Goal: Task Accomplishment & Management: Complete application form

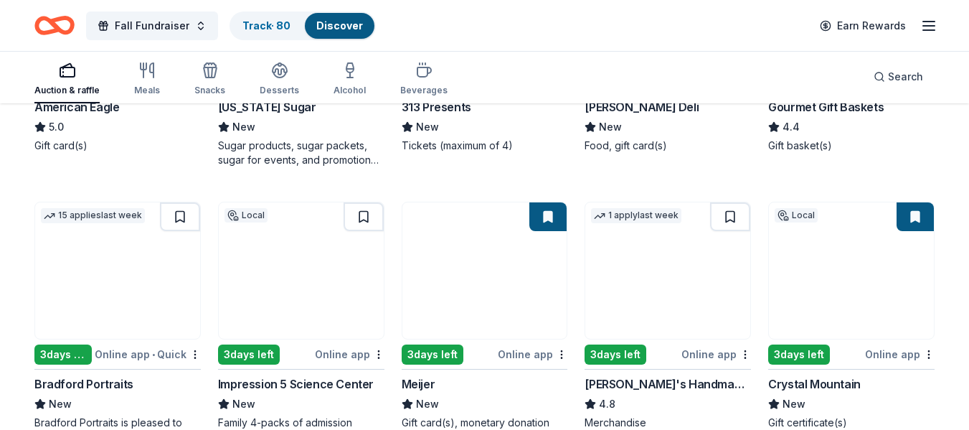
scroll to position [916, 0]
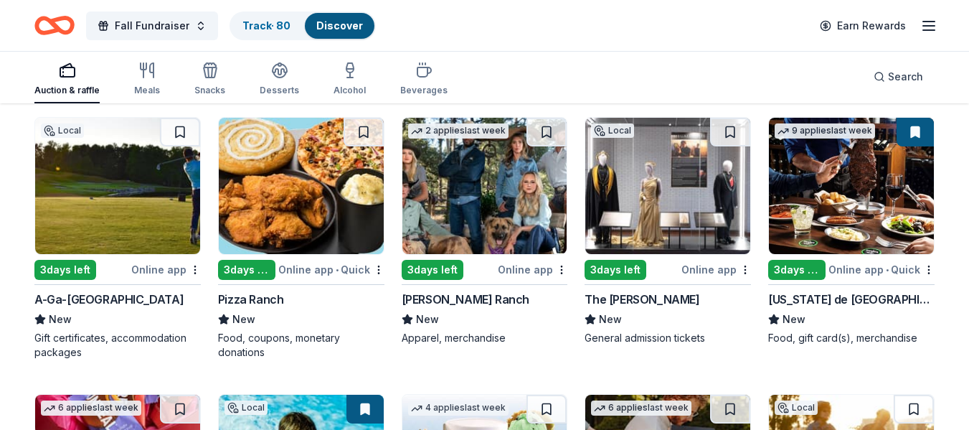
scroll to position [1527, 0]
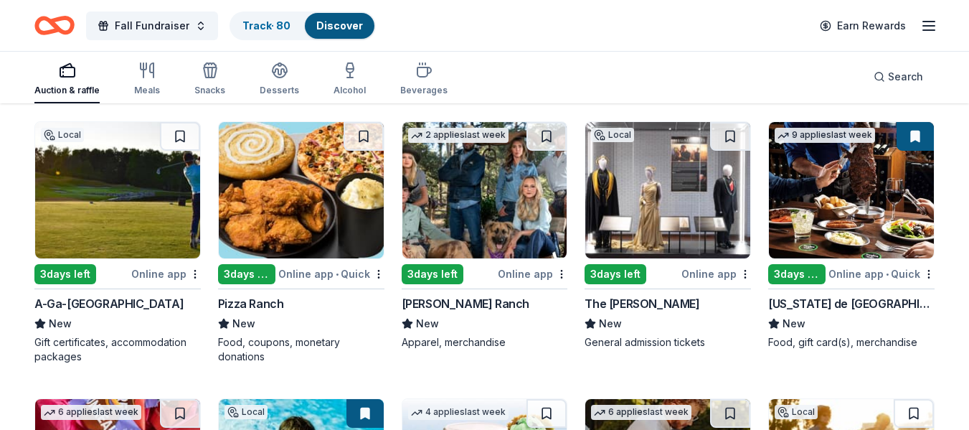
click at [108, 184] on img at bounding box center [117, 190] width 165 height 136
drag, startPoint x: 964, startPoint y: 281, endPoint x: 962, endPoint y: 234, distance: 46.7
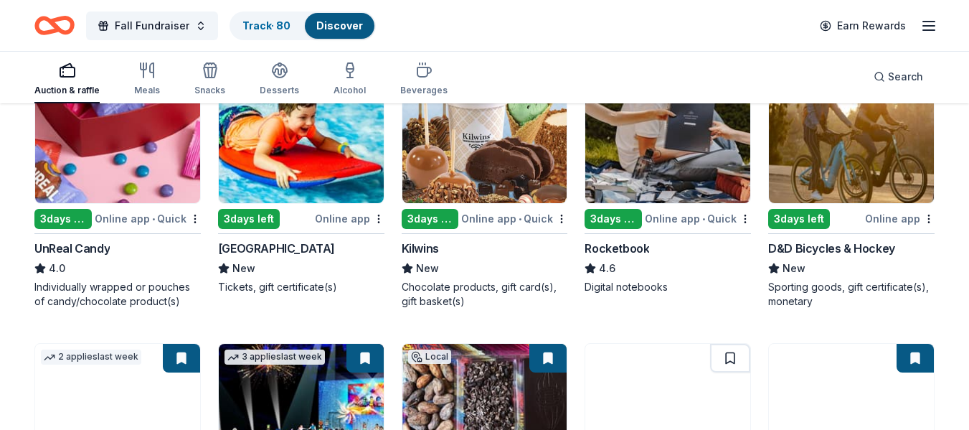
scroll to position [1863, 0]
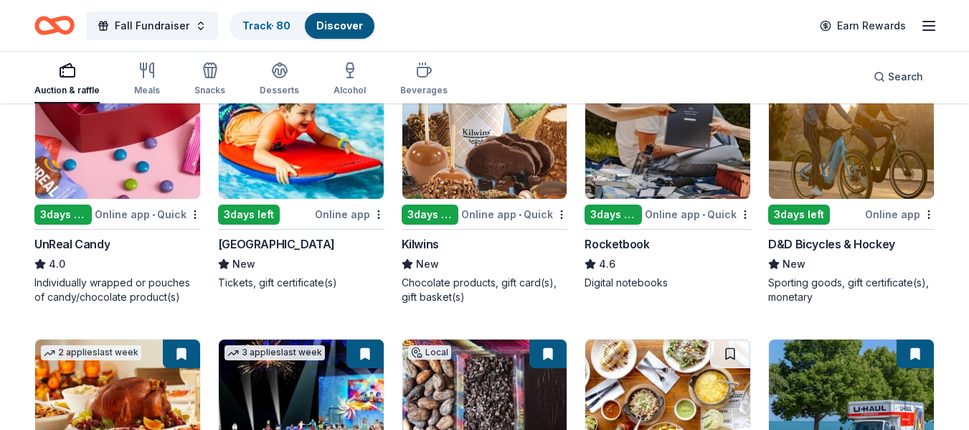
click at [513, 163] on img at bounding box center [484, 130] width 165 height 136
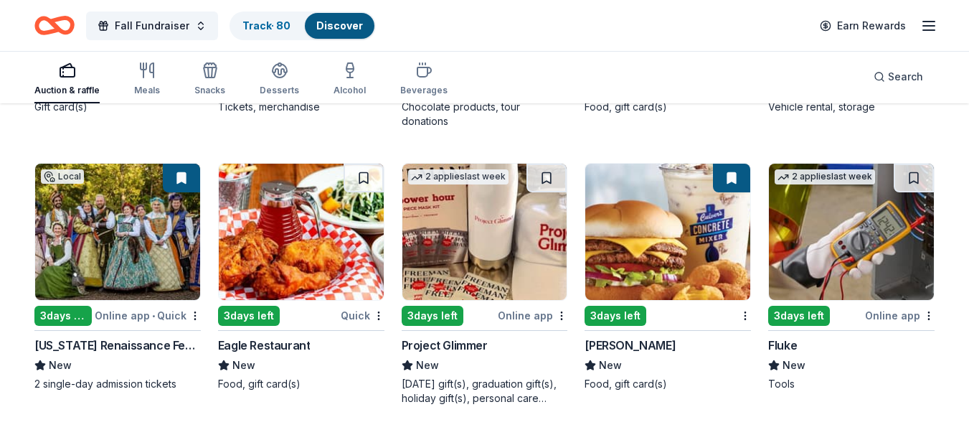
scroll to position [2310, 0]
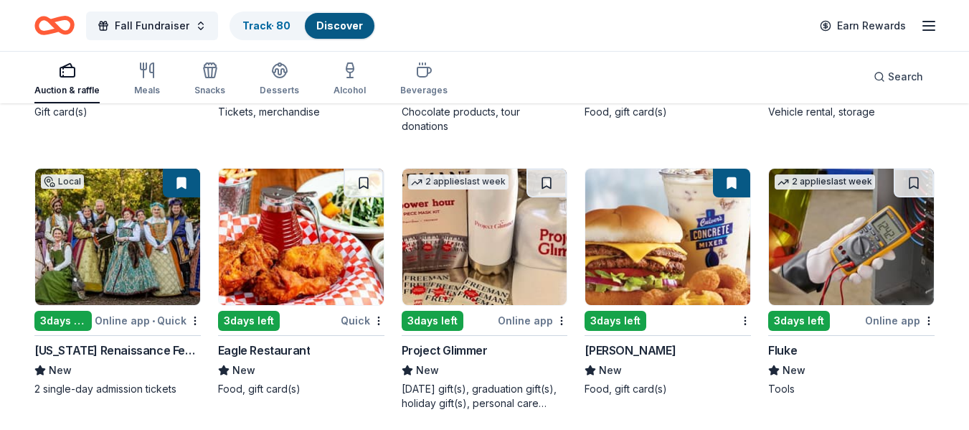
click at [465, 267] on img at bounding box center [484, 237] width 165 height 136
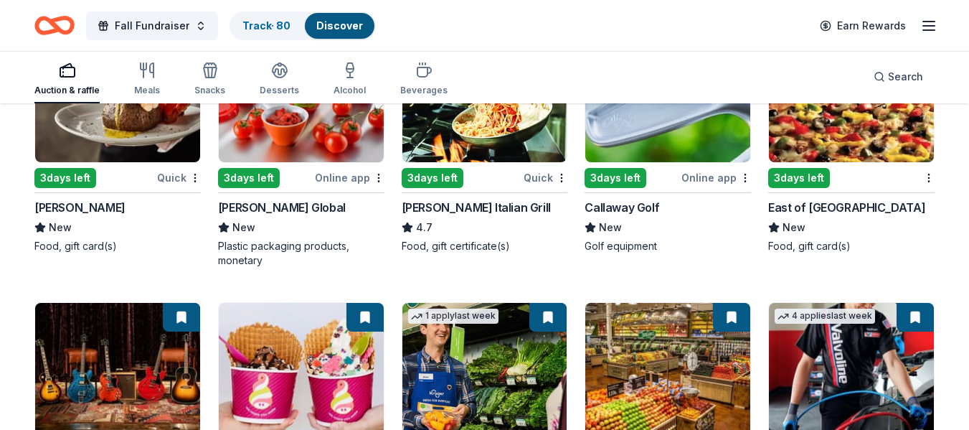
scroll to position [2866, 0]
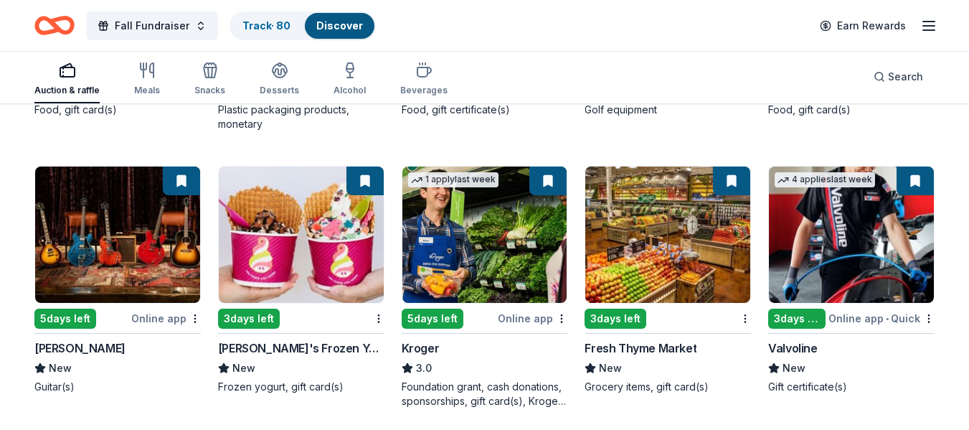
click at [840, 257] on img at bounding box center [851, 234] width 165 height 136
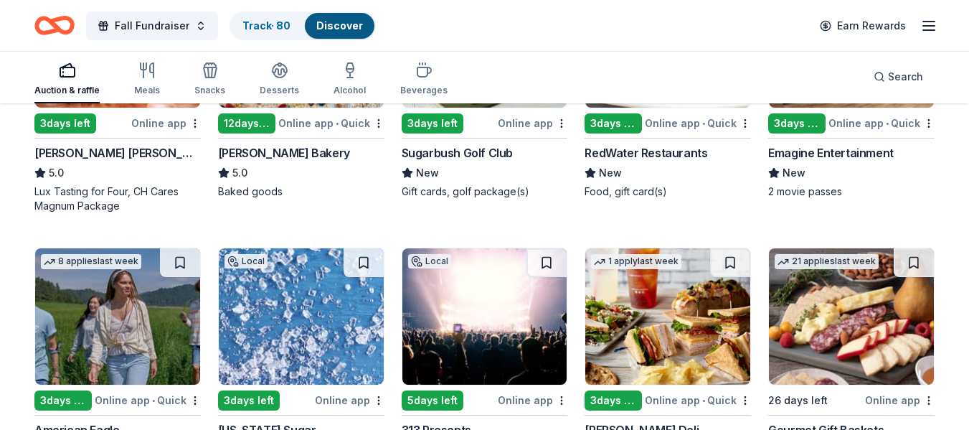
scroll to position [0, 0]
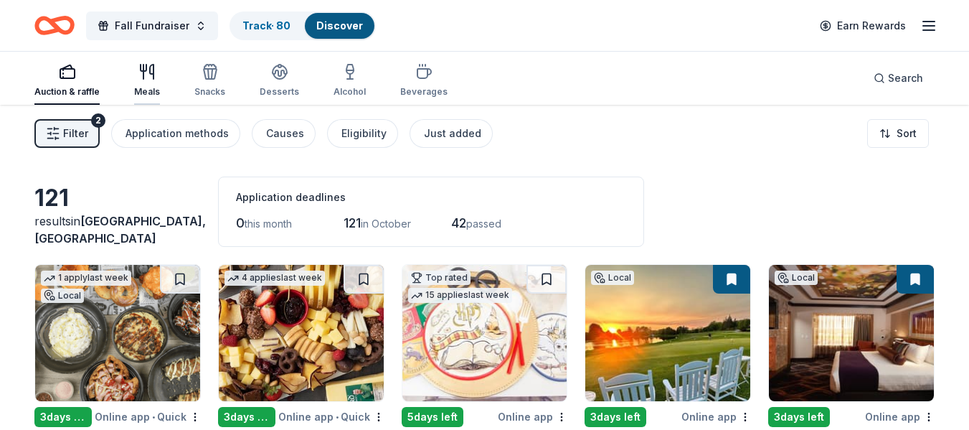
click at [148, 82] on div "Meals" at bounding box center [147, 80] width 26 height 34
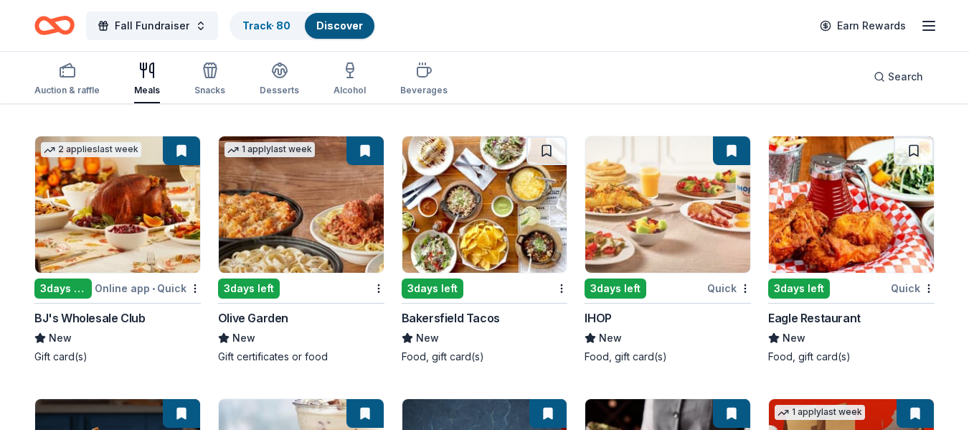
scroll to position [944, 0]
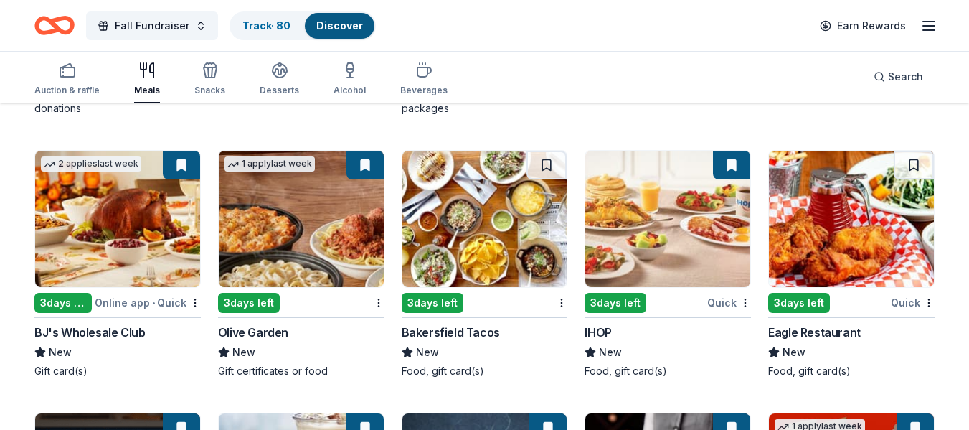
click at [676, 226] on img at bounding box center [667, 219] width 165 height 136
click at [748, 272] on img at bounding box center [667, 219] width 165 height 136
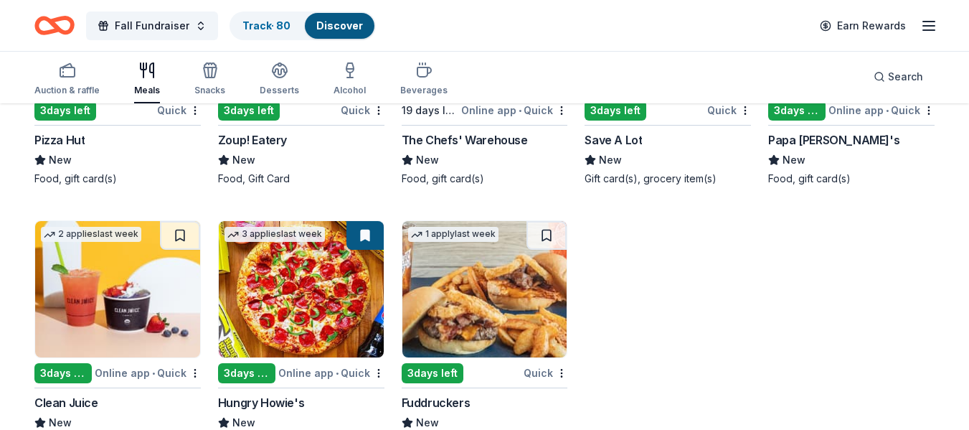
scroll to position [1986, 0]
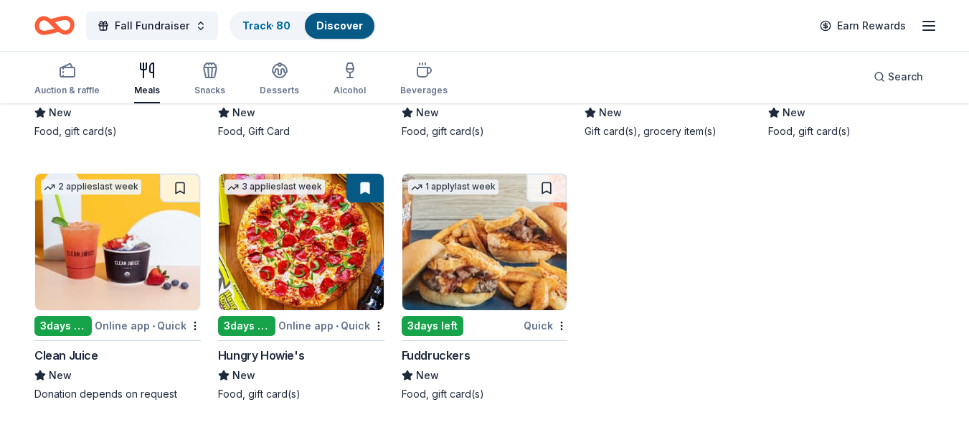
click at [302, 262] on img at bounding box center [301, 242] width 165 height 136
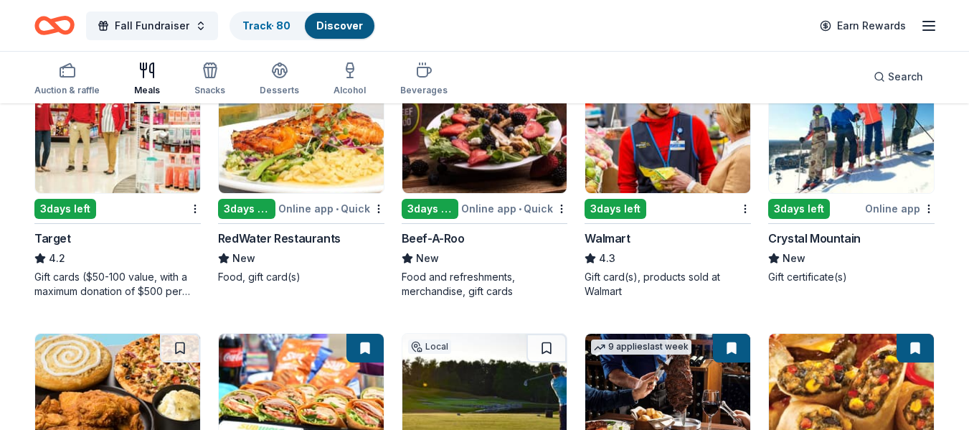
scroll to position [0, 0]
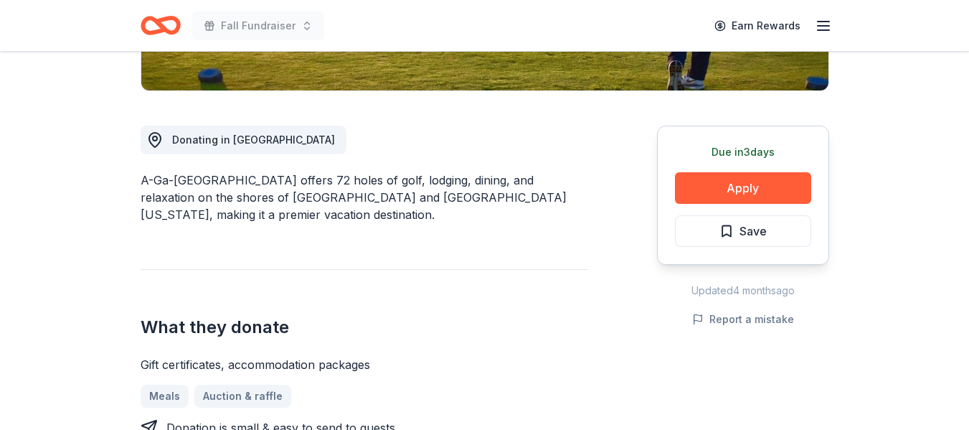
scroll to position [348, 0]
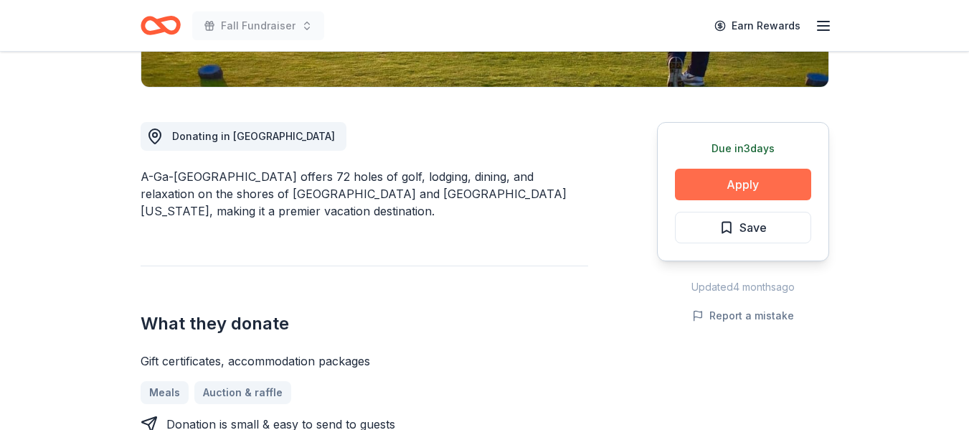
click at [731, 186] on button "Apply" at bounding box center [743, 185] width 136 height 32
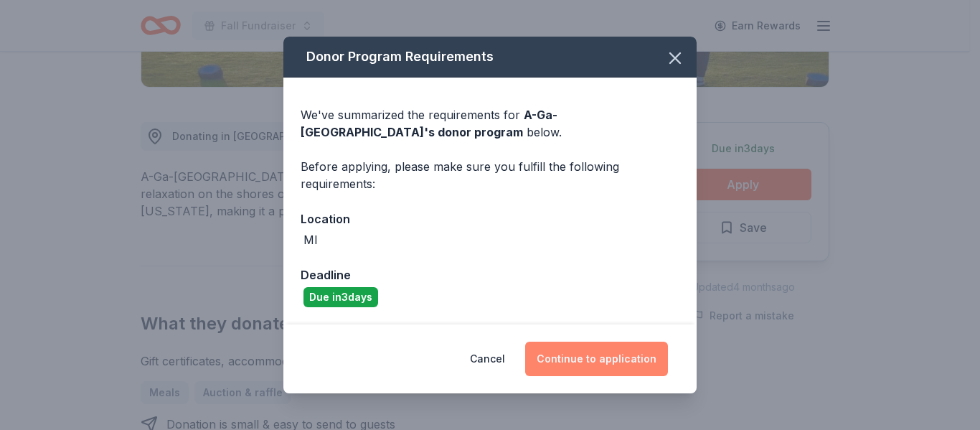
click at [589, 361] on button "Continue to application" at bounding box center [596, 358] width 143 height 34
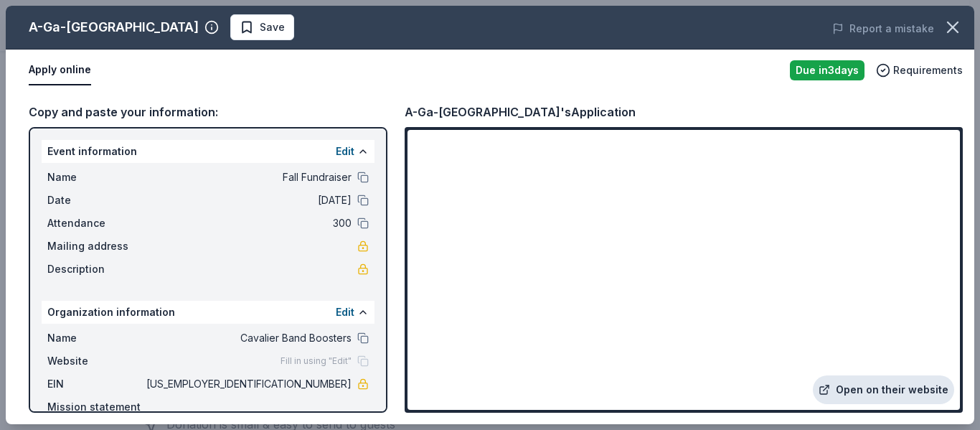
click at [867, 387] on link "Open on their website" at bounding box center [882, 389] width 141 height 29
click at [951, 29] on icon "button" at bounding box center [952, 27] width 10 height 10
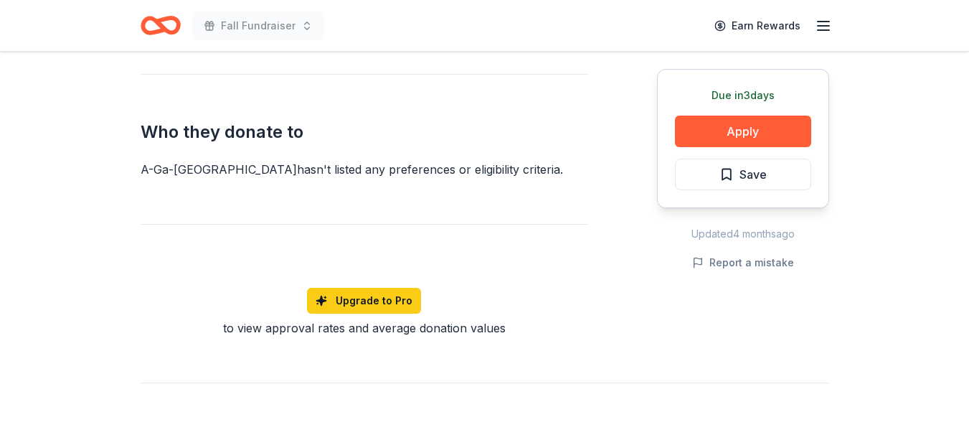
scroll to position [0, 0]
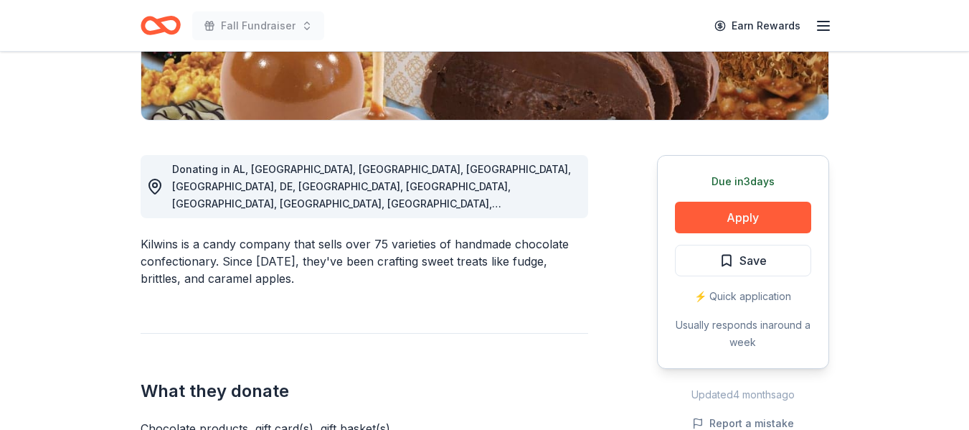
scroll to position [342, 0]
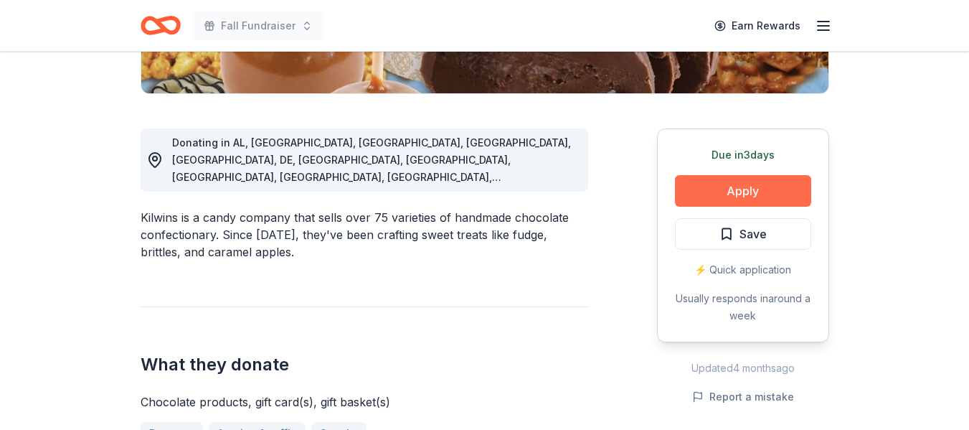
click at [752, 194] on button "Apply" at bounding box center [743, 191] width 136 height 32
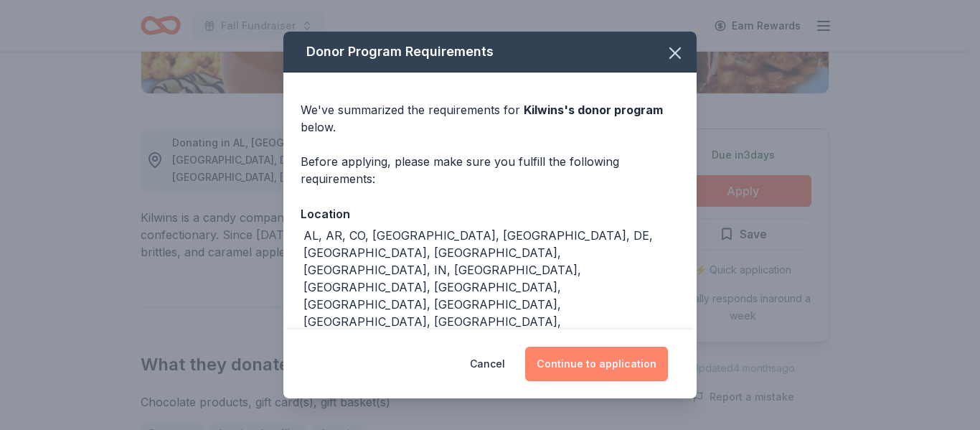
click at [576, 366] on button "Continue to application" at bounding box center [596, 363] width 143 height 34
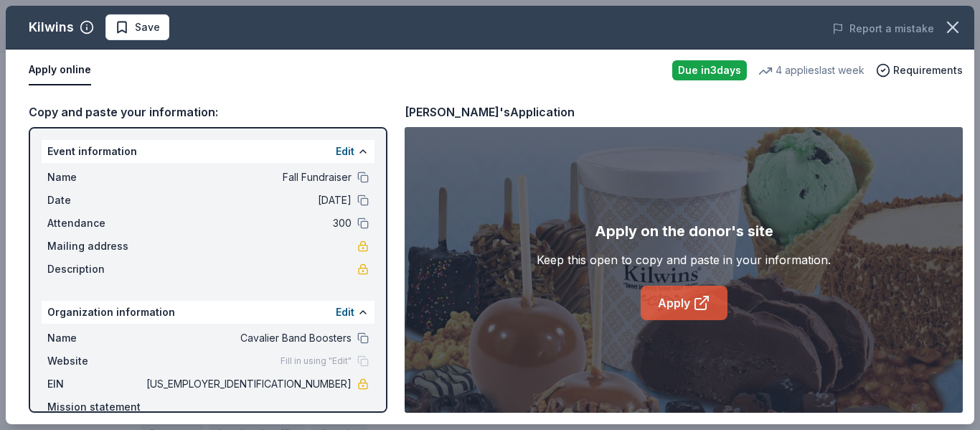
click at [665, 300] on link "Apply" at bounding box center [683, 302] width 87 height 34
click at [937, 66] on span "Requirements" at bounding box center [928, 70] width 70 height 17
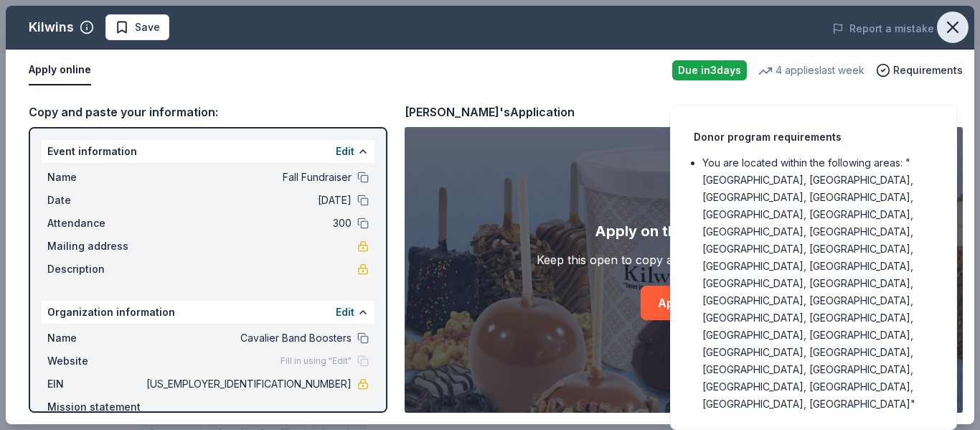
click at [952, 26] on icon "button" at bounding box center [952, 27] width 20 height 20
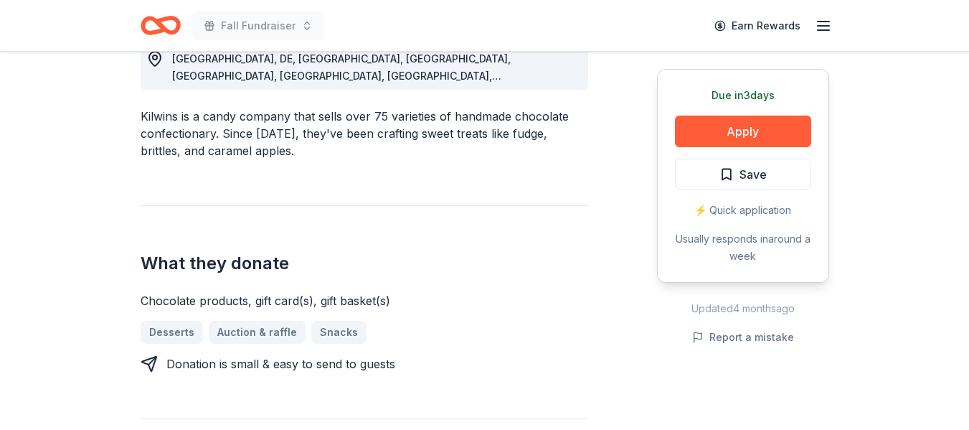
scroll to position [428, 0]
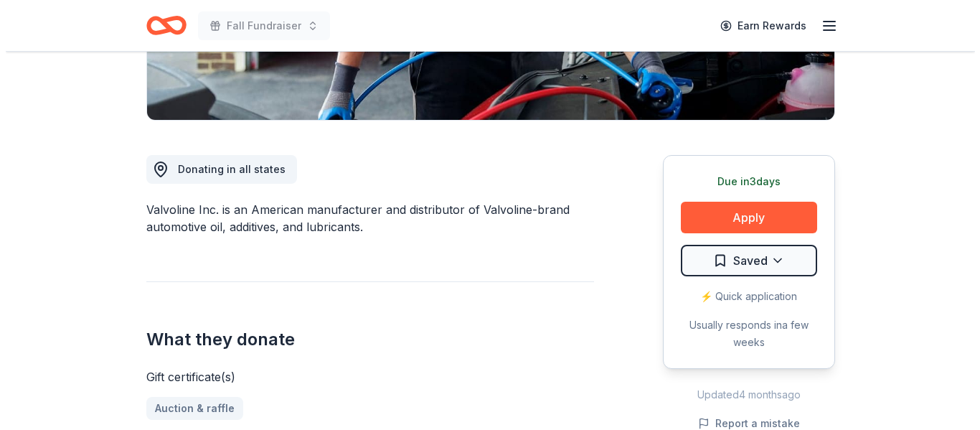
scroll to position [323, 0]
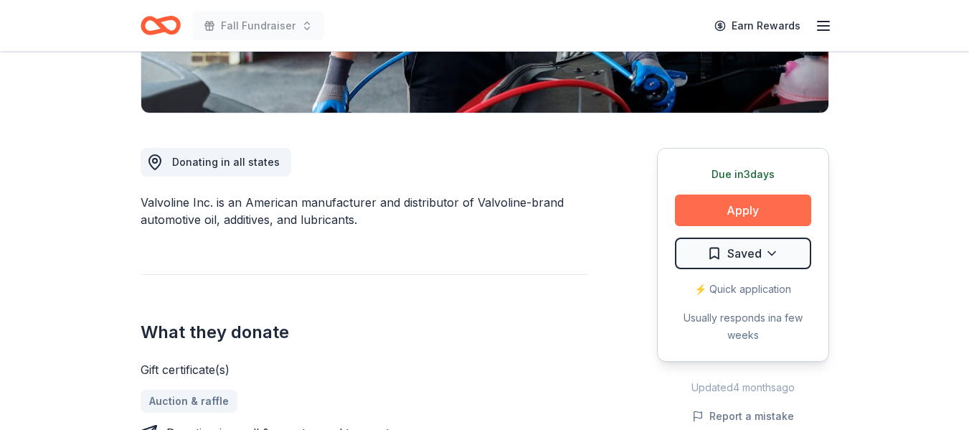
click at [741, 210] on button "Apply" at bounding box center [743, 210] width 136 height 32
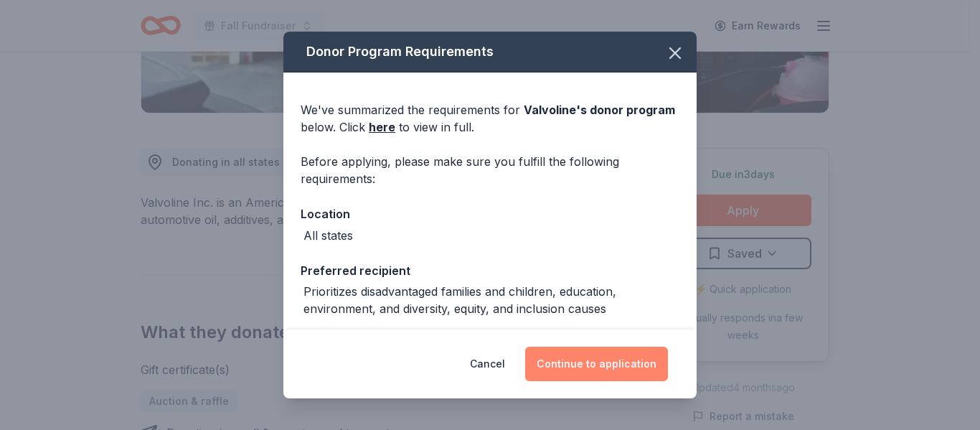
click at [612, 369] on button "Continue to application" at bounding box center [596, 363] width 143 height 34
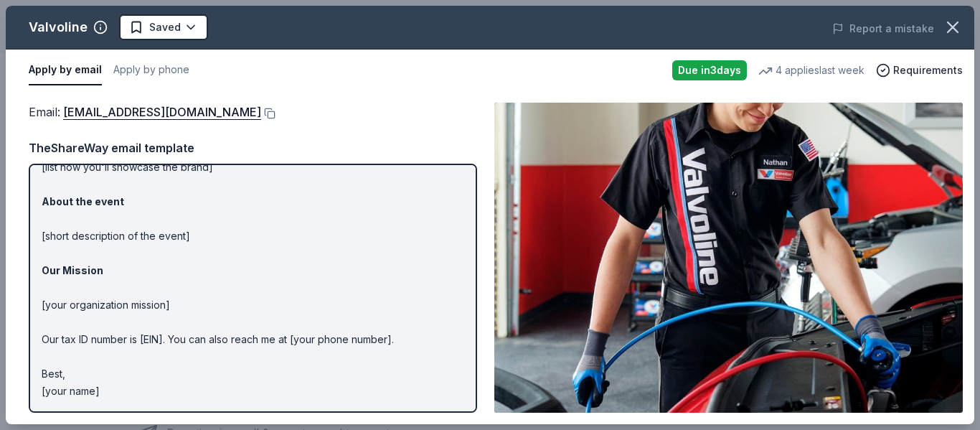
scroll to position [0, 0]
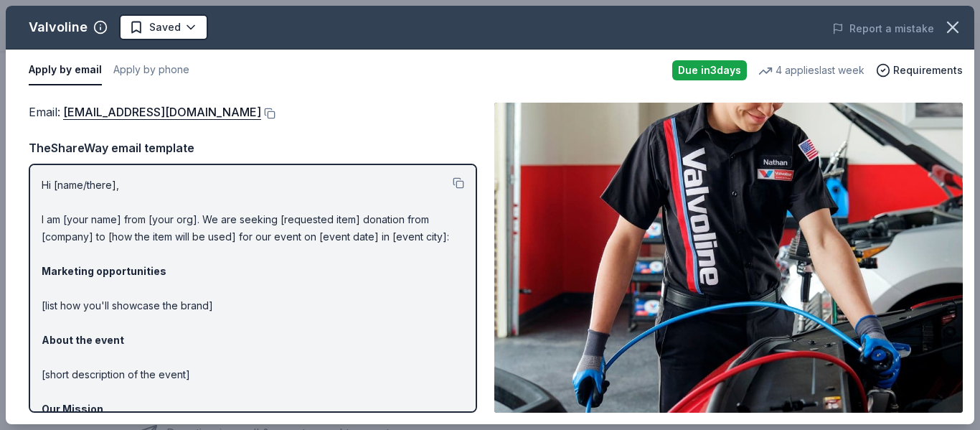
click at [42, 185] on p "Hi [name/there], I am [your name] from [your org]. We are seeking [requested it…" at bounding box center [253, 356] width 422 height 361
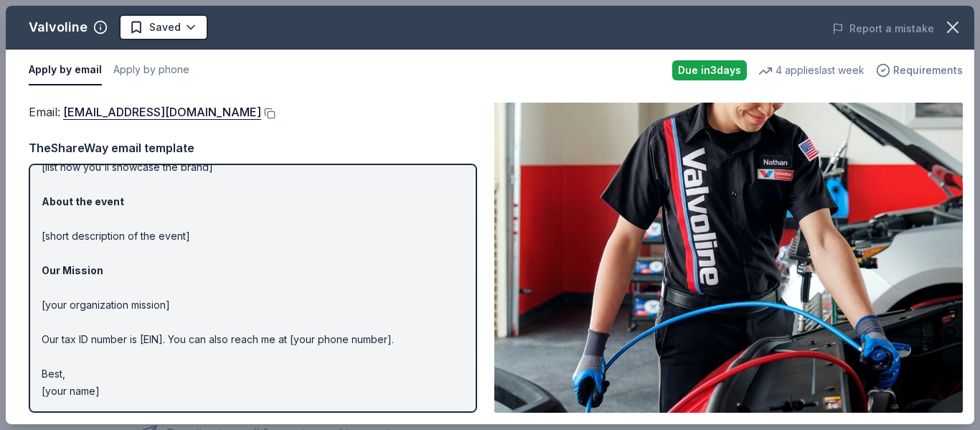
click at [888, 74] on icon "button" at bounding box center [883, 70] width 14 height 14
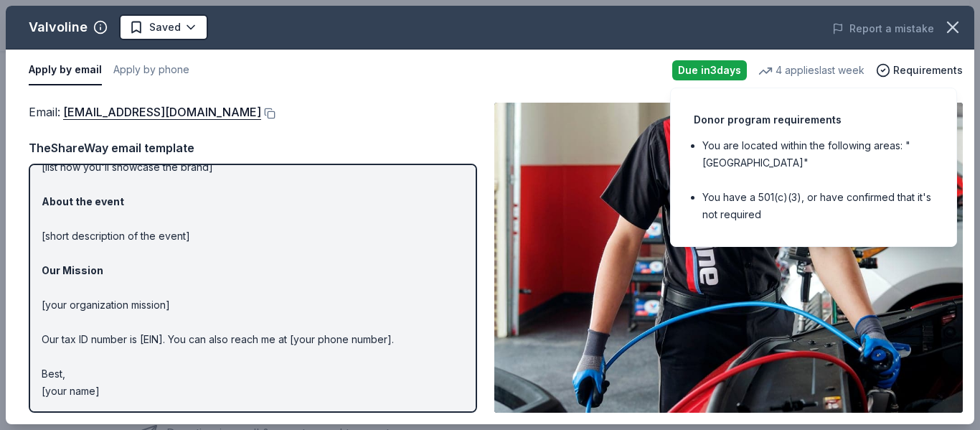
click at [642, 204] on img at bounding box center [728, 258] width 468 height 310
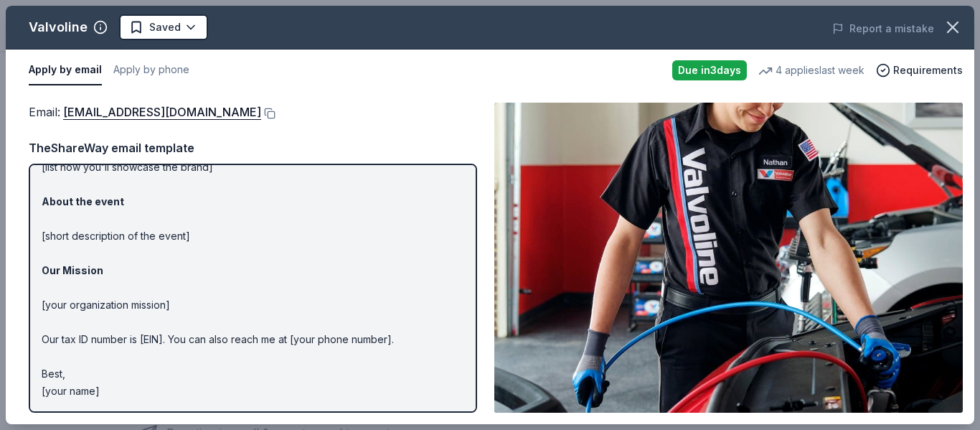
scroll to position [0, 0]
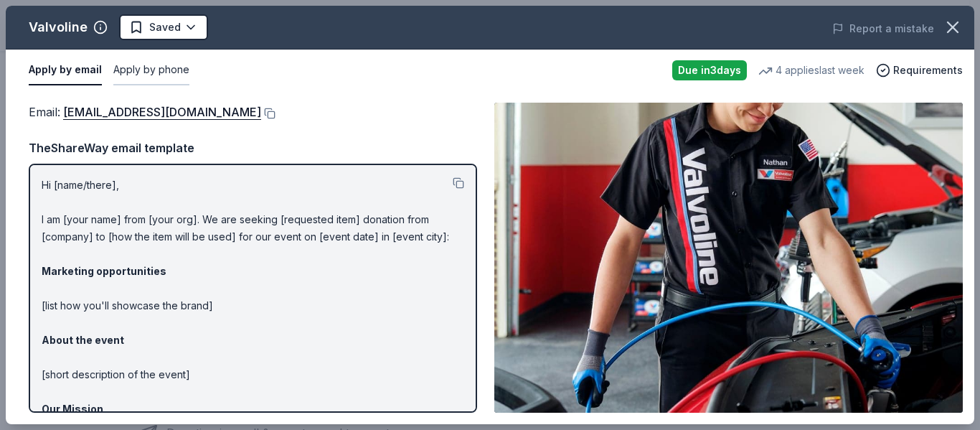
drag, startPoint x: 91, startPoint y: 91, endPoint x: 181, endPoint y: 77, distance: 91.4
click at [143, 79] on div "Valvoline Saved Report a mistake Apply by email Apply by phone Due in 3 days 4 …" at bounding box center [490, 215] width 968 height 418
click at [171, 70] on button "Apply by phone" at bounding box center [151, 70] width 76 height 30
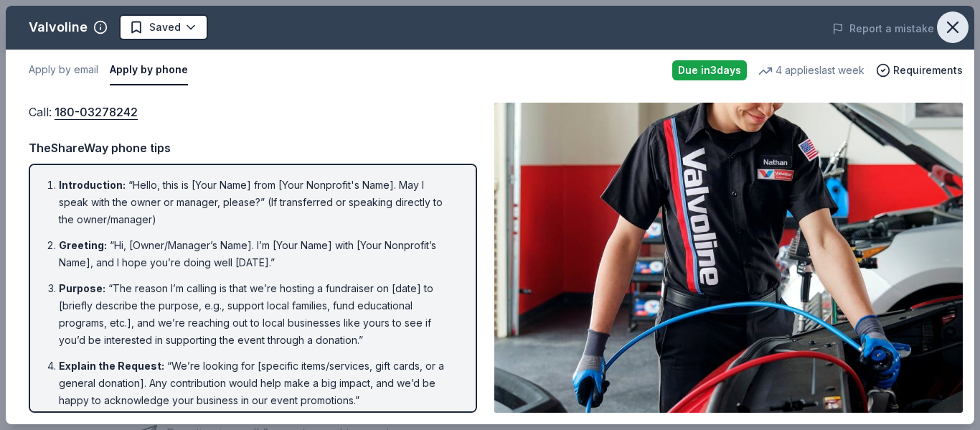
click at [949, 34] on icon "button" at bounding box center [952, 27] width 20 height 20
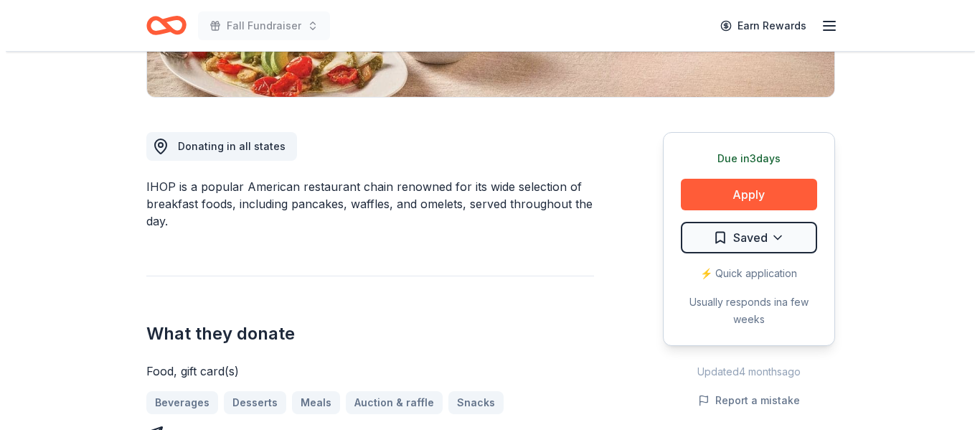
scroll to position [357, 0]
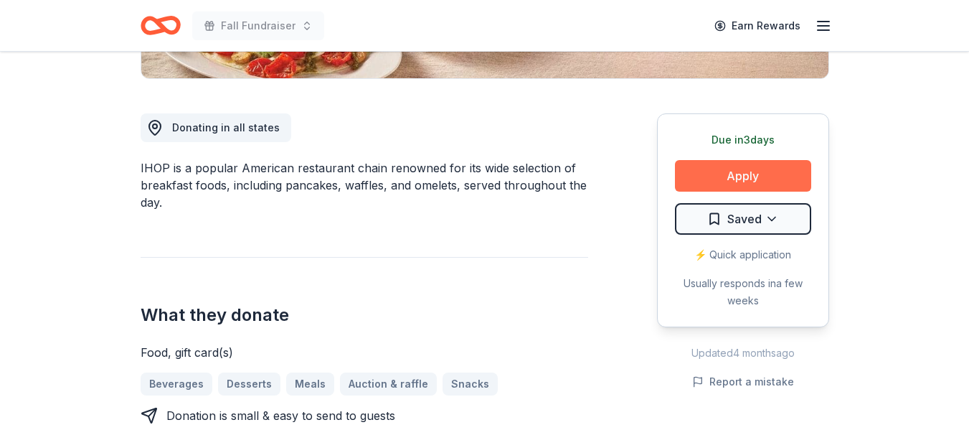
click at [753, 173] on button "Apply" at bounding box center [743, 176] width 136 height 32
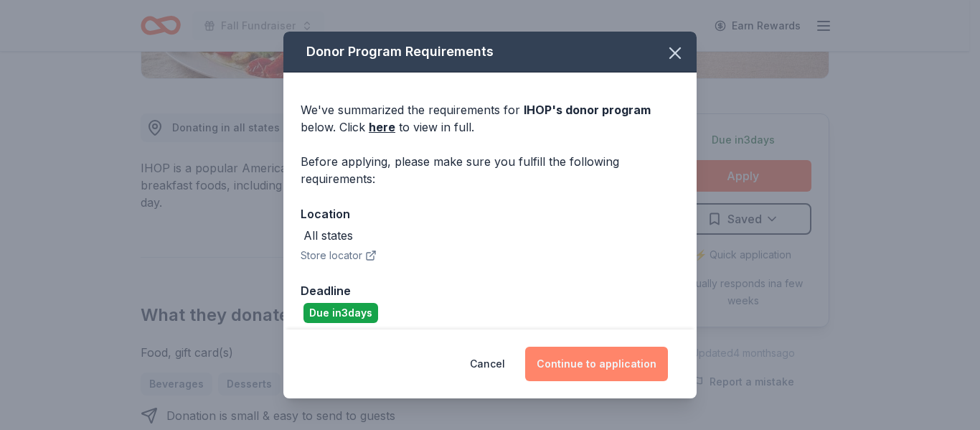
click at [607, 363] on button "Continue to application" at bounding box center [596, 363] width 143 height 34
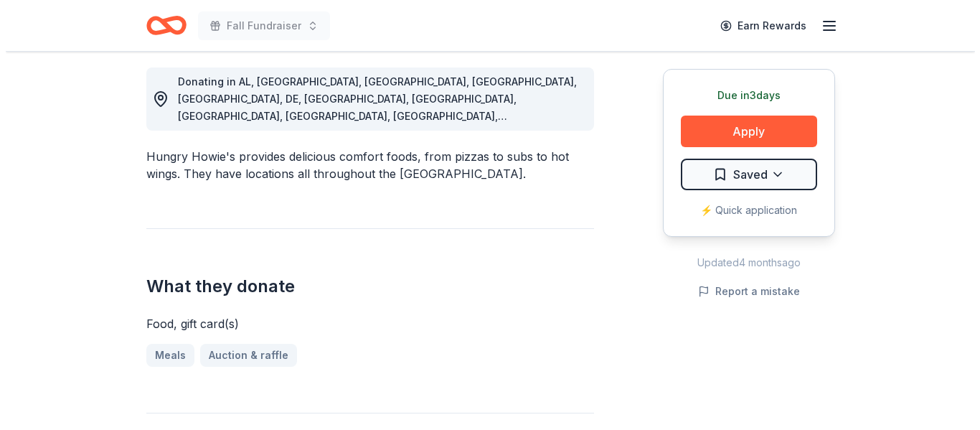
scroll to position [439, 0]
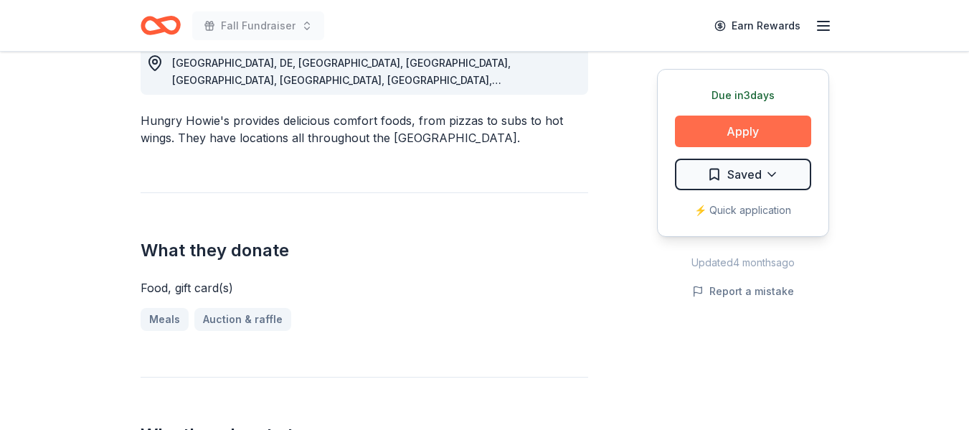
click at [740, 135] on button "Apply" at bounding box center [743, 131] width 136 height 32
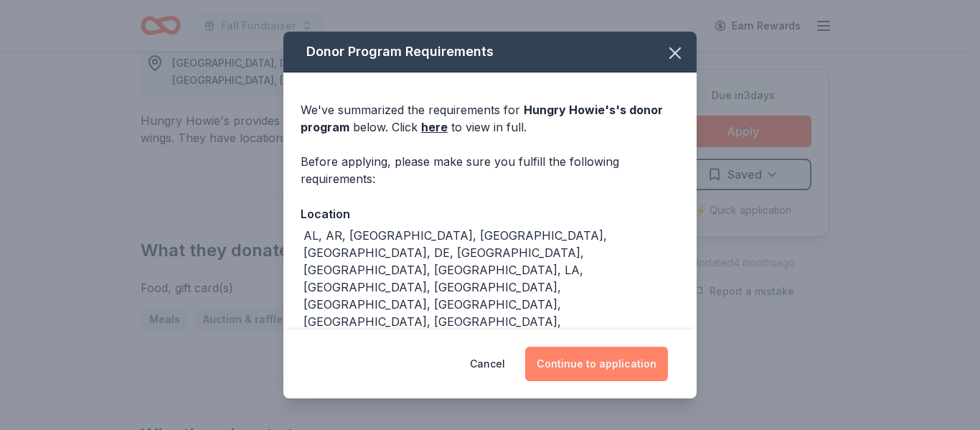
click at [597, 361] on button "Continue to application" at bounding box center [596, 363] width 143 height 34
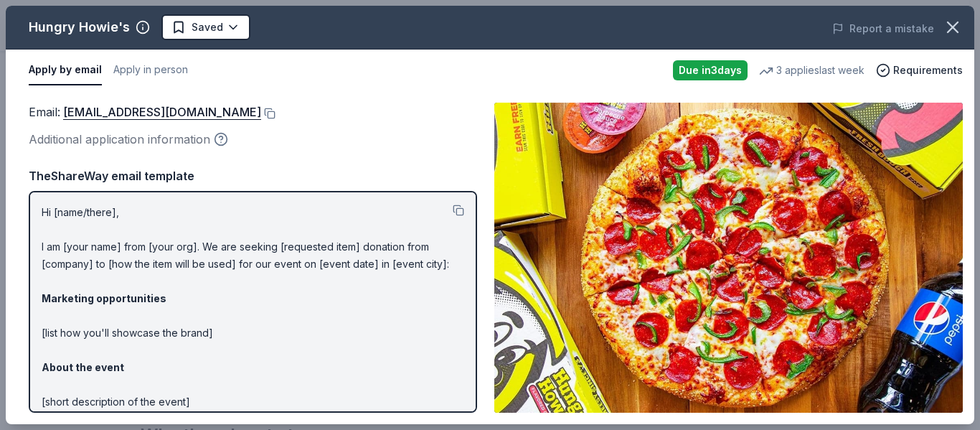
click at [215, 138] on circle "button" at bounding box center [221, 139] width 12 height 12
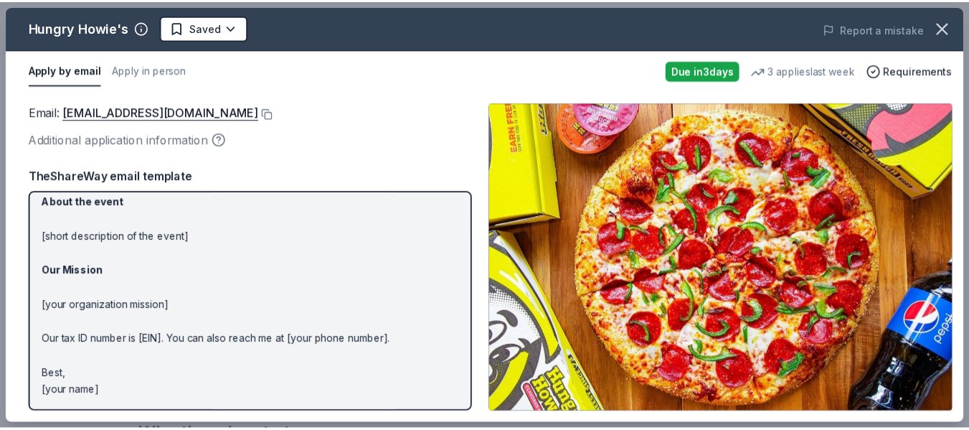
scroll to position [0, 0]
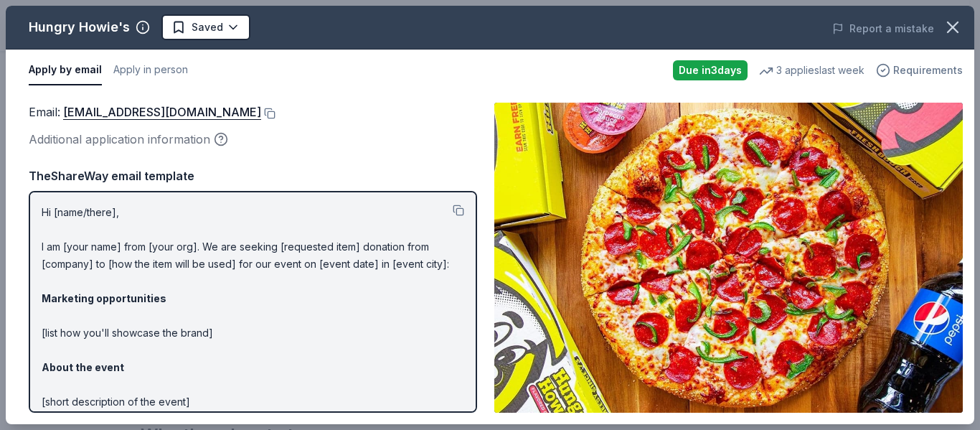
click at [895, 62] on div "Requirements" at bounding box center [919, 70] width 87 height 17
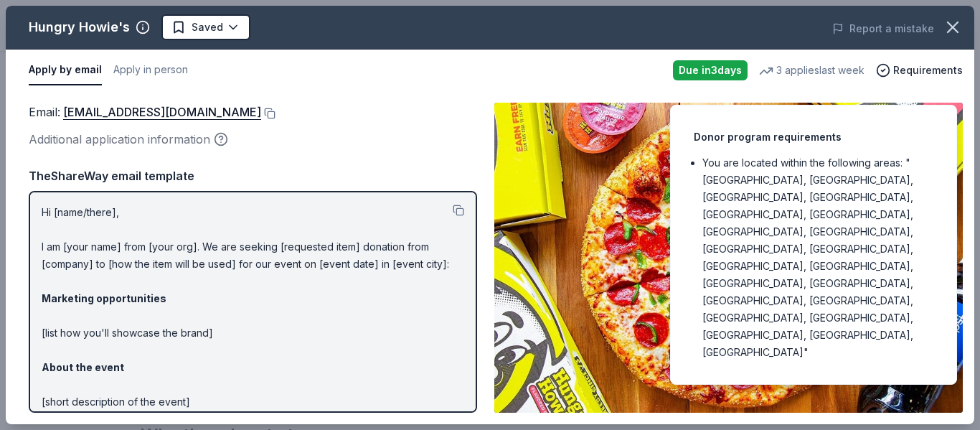
click at [398, 102] on div "Email : [EMAIL_ADDRESS][DOMAIN_NAME] Additional application information Email :…" at bounding box center [490, 257] width 968 height 333
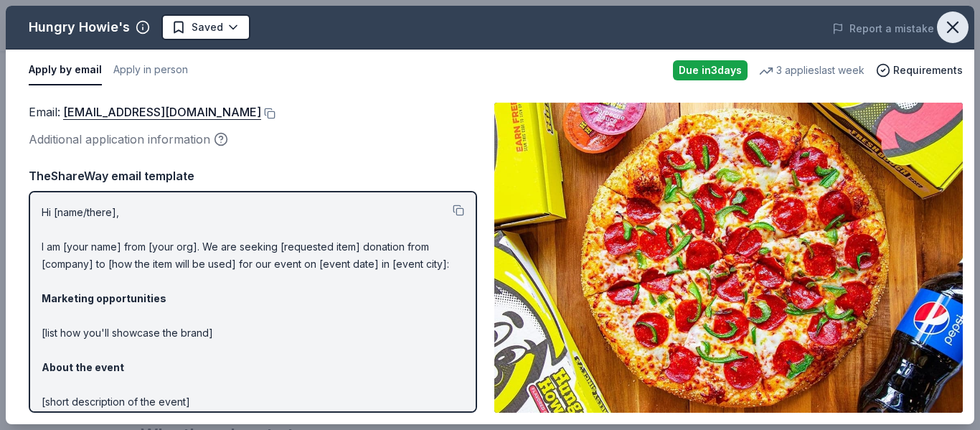
click at [952, 30] on icon "button" at bounding box center [952, 27] width 20 height 20
